Goal: Task Accomplishment & Management: Use online tool/utility

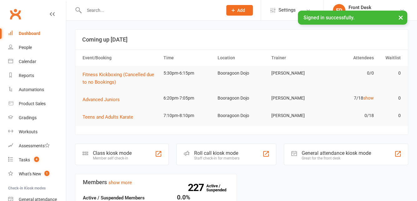
click at [139, 159] on div "Class kiosk mode Member self check-in" at bounding box center [122, 155] width 94 height 22
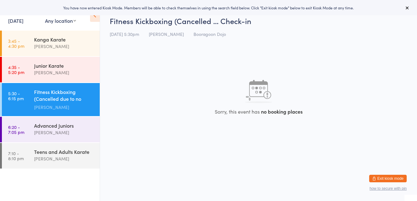
click at [66, 136] on div "[PERSON_NAME]" at bounding box center [64, 132] width 60 height 7
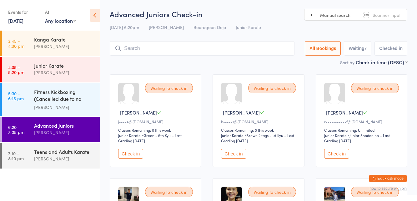
click at [238, 156] on button "Check in" at bounding box center [233, 154] width 25 height 10
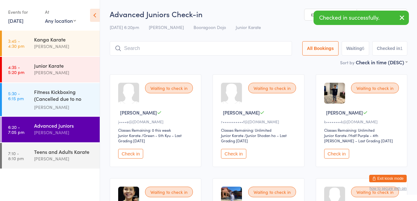
click at [240, 156] on button "Check in" at bounding box center [233, 154] width 25 height 10
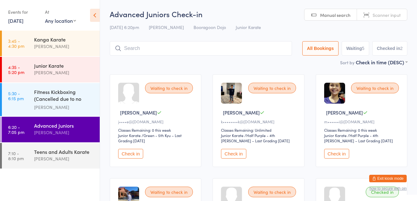
click at [155, 51] on input "search" at bounding box center [201, 48] width 182 height 14
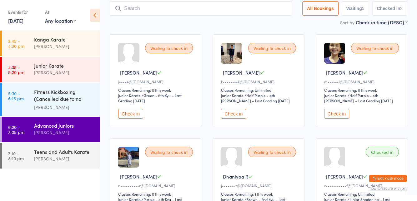
scroll to position [41, 0]
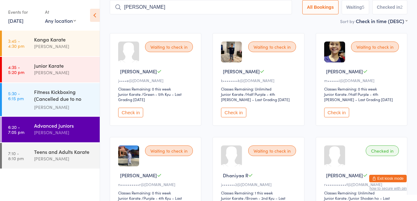
type input "[PERSON_NAME]"
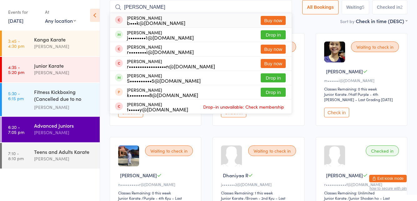
click at [282, 36] on button "Drop in" at bounding box center [272, 34] width 25 height 9
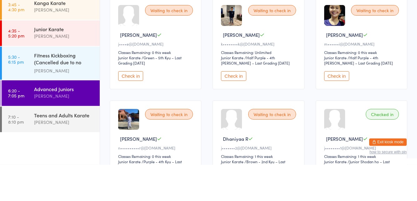
click at [335, 114] on button "Check in" at bounding box center [336, 113] width 25 height 10
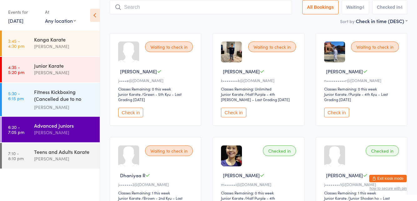
click at [339, 110] on button "Check in" at bounding box center [336, 113] width 25 height 10
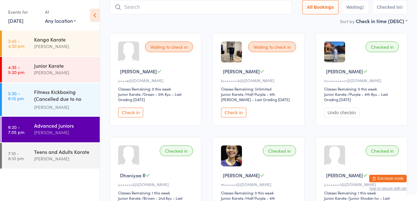
click at [228, 113] on button "Check in" at bounding box center [233, 113] width 25 height 10
click at [46, 158] on div "[PERSON_NAME]" at bounding box center [64, 158] width 60 height 7
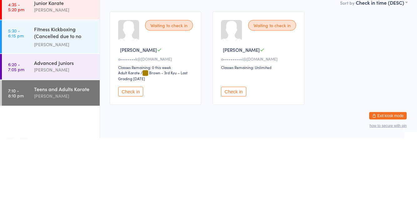
click at [236, 154] on button "Check in" at bounding box center [233, 155] width 25 height 10
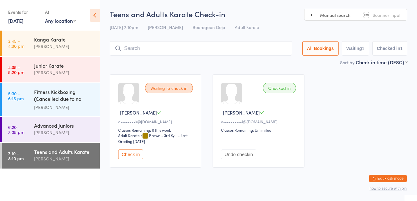
click at [256, 49] on input "search" at bounding box center [201, 48] width 182 height 14
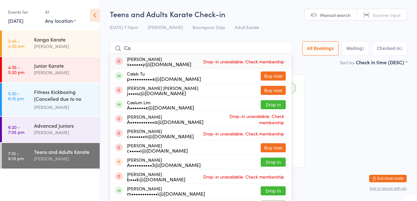
type input "Callum"
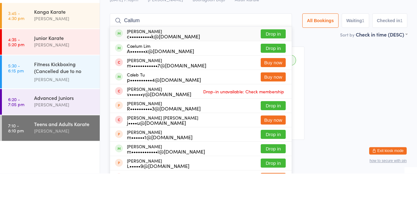
click at [275, 60] on button "Drop in" at bounding box center [272, 61] width 25 height 9
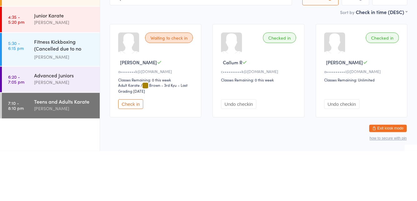
click at [118, 151] on button "Check in" at bounding box center [130, 155] width 25 height 10
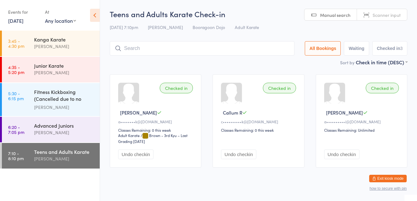
click at [217, 48] on input "search" at bounding box center [202, 48] width 185 height 14
type input "Christian"
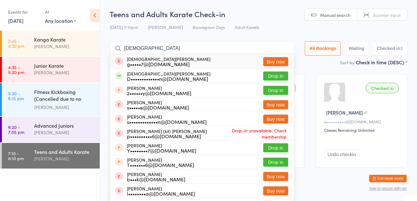
click at [277, 78] on button "Drop in" at bounding box center [275, 76] width 25 height 9
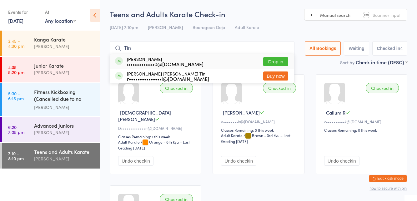
type input "Tin"
click at [281, 60] on button "Drop in" at bounding box center [275, 61] width 25 height 9
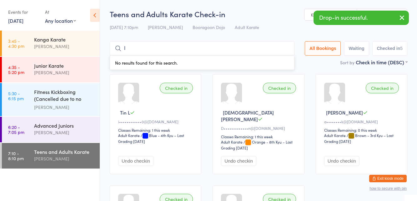
type input "Iva"
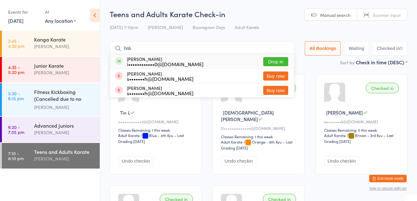
click at [277, 60] on button "Drop in" at bounding box center [275, 61] width 25 height 9
